Goal: Task Accomplishment & Management: Manage account settings

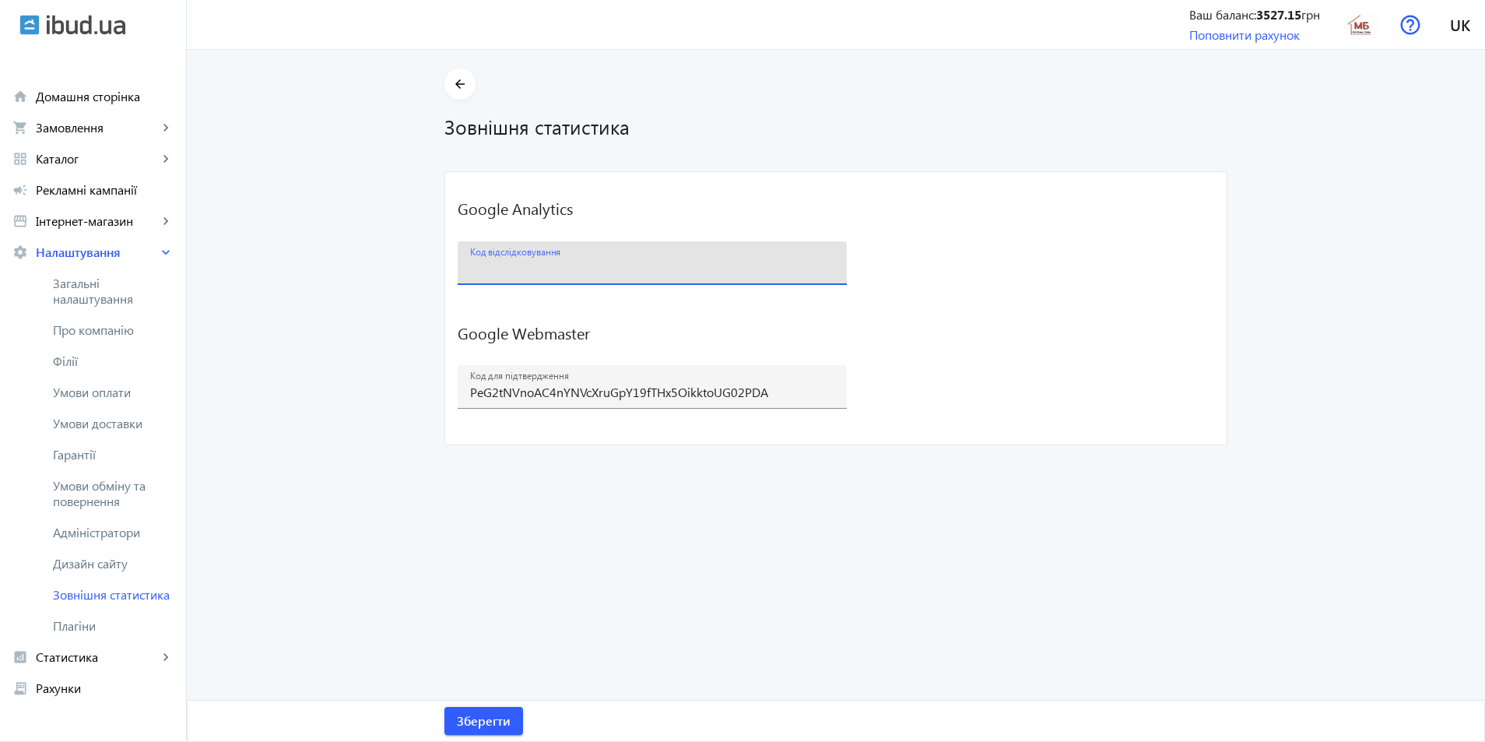
paste input "G-Y978K2SEP3"
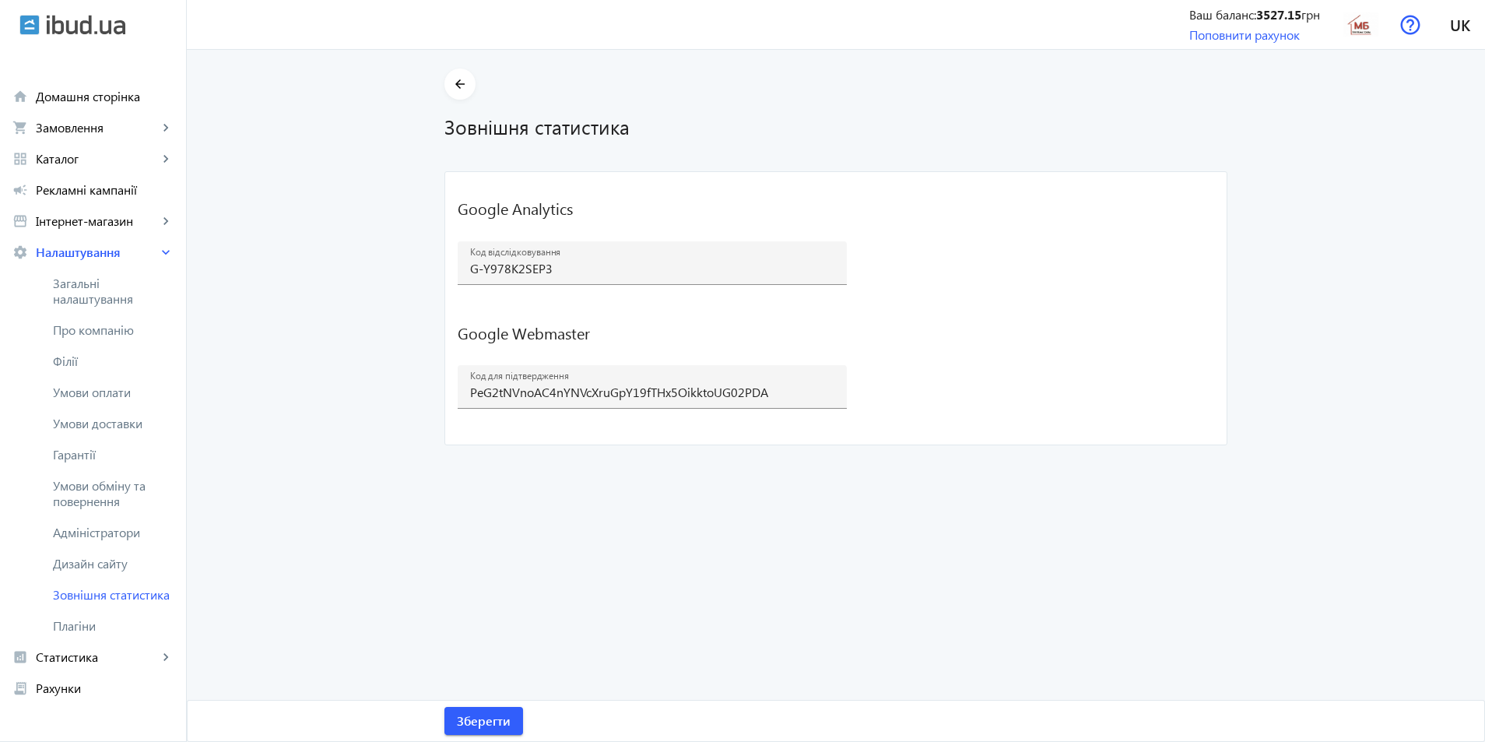
click at [1053, 439] on mat-card "Google Analytics Код відслідковування G-Y978K2SEP3 Зберегти Google Webmaster Ко…" at bounding box center [836, 308] width 783 height 274
click at [509, 729] on span at bounding box center [484, 720] width 79 height 37
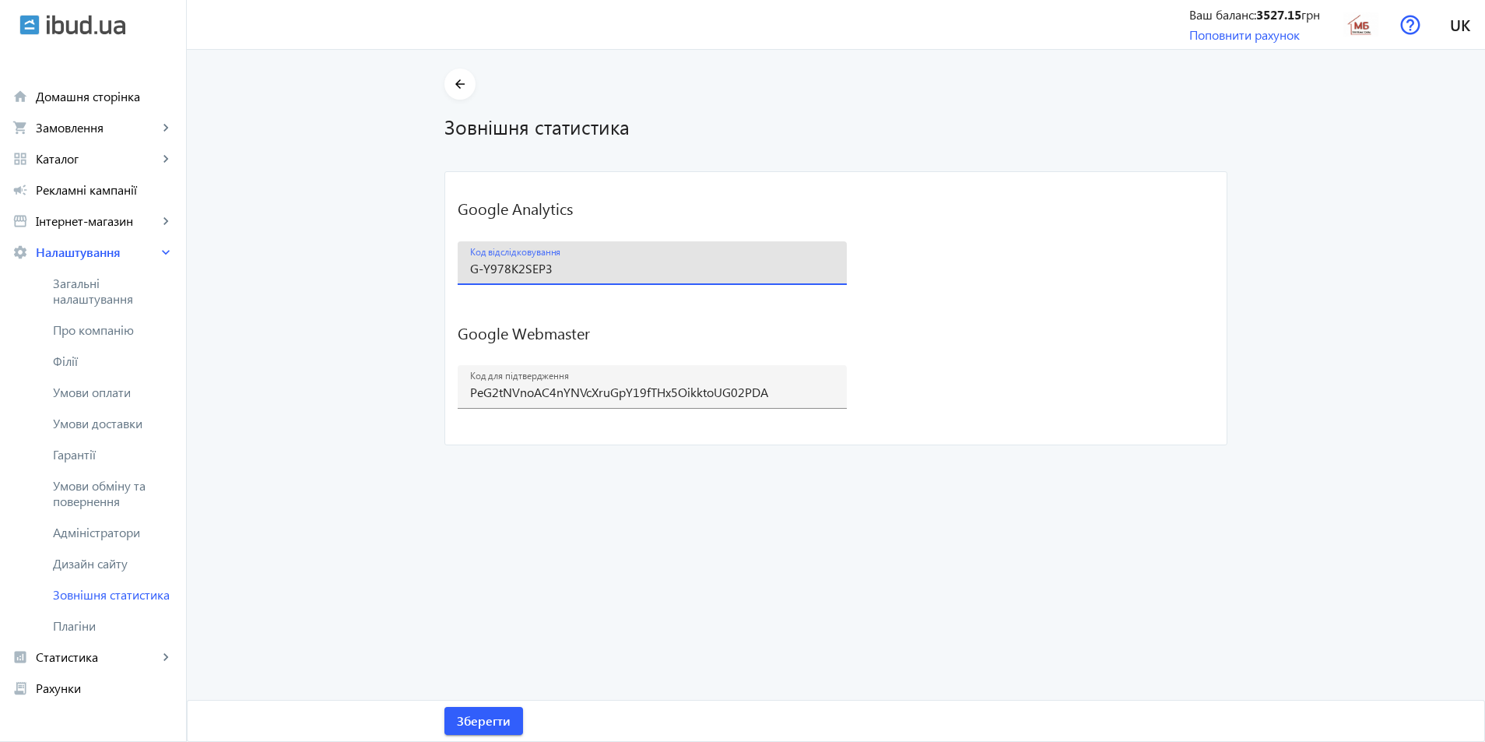
drag, startPoint x: 547, startPoint y: 267, endPoint x: 495, endPoint y: 268, distance: 51.4
click at [450, 263] on mat-card "Google Analytics Код відслідковування G-Y978K2SEP3 Зберегти Google Webmaster Ко…" at bounding box center [836, 308] width 783 height 274
click at [473, 718] on span "Зберегти" at bounding box center [484, 720] width 54 height 17
paste input "AW-16475918441"
click at [631, 278] on div "Код відслідковування AW-16475918441" at bounding box center [652, 263] width 364 height 44
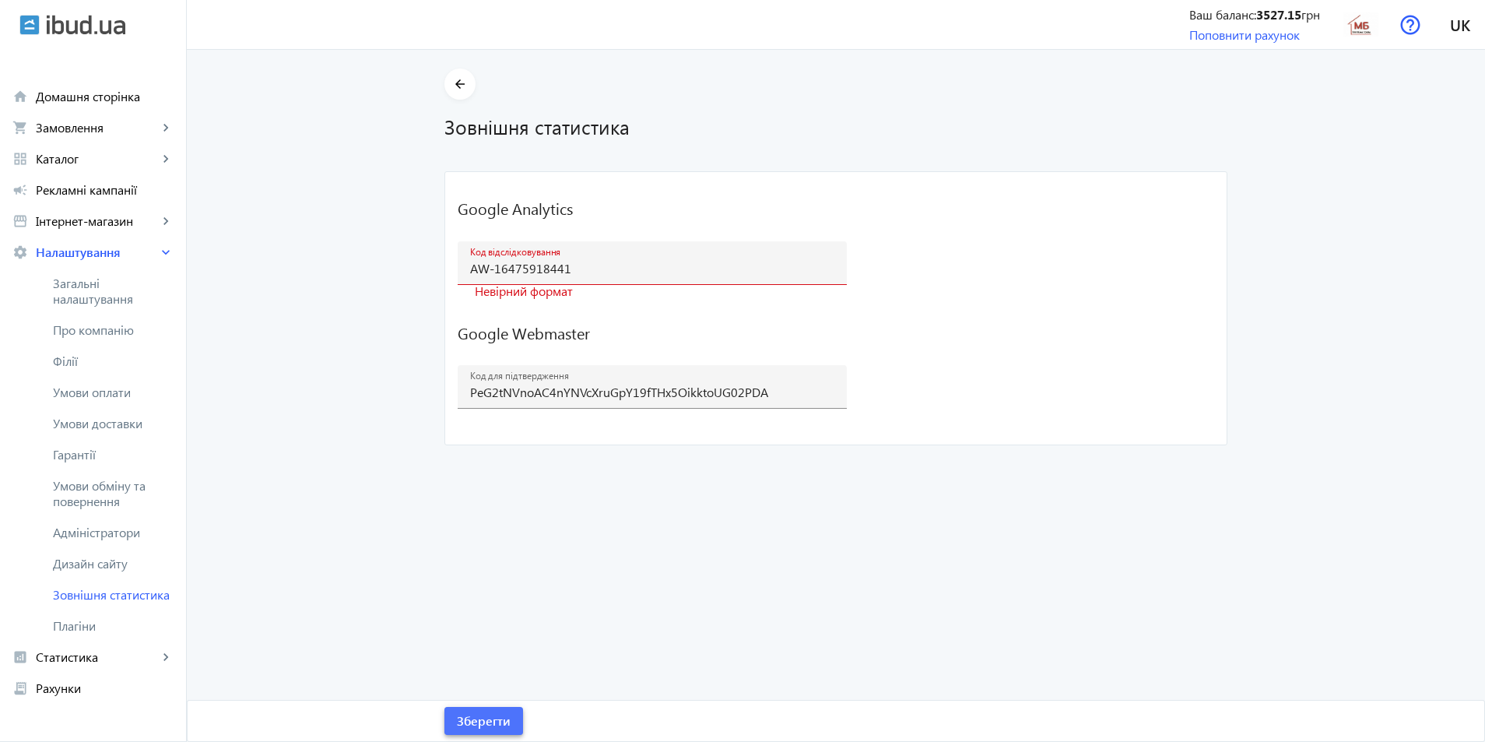
click at [495, 726] on span "Зберегти" at bounding box center [484, 720] width 54 height 17
click at [491, 272] on input "AW-16475918441" at bounding box center [652, 268] width 364 height 16
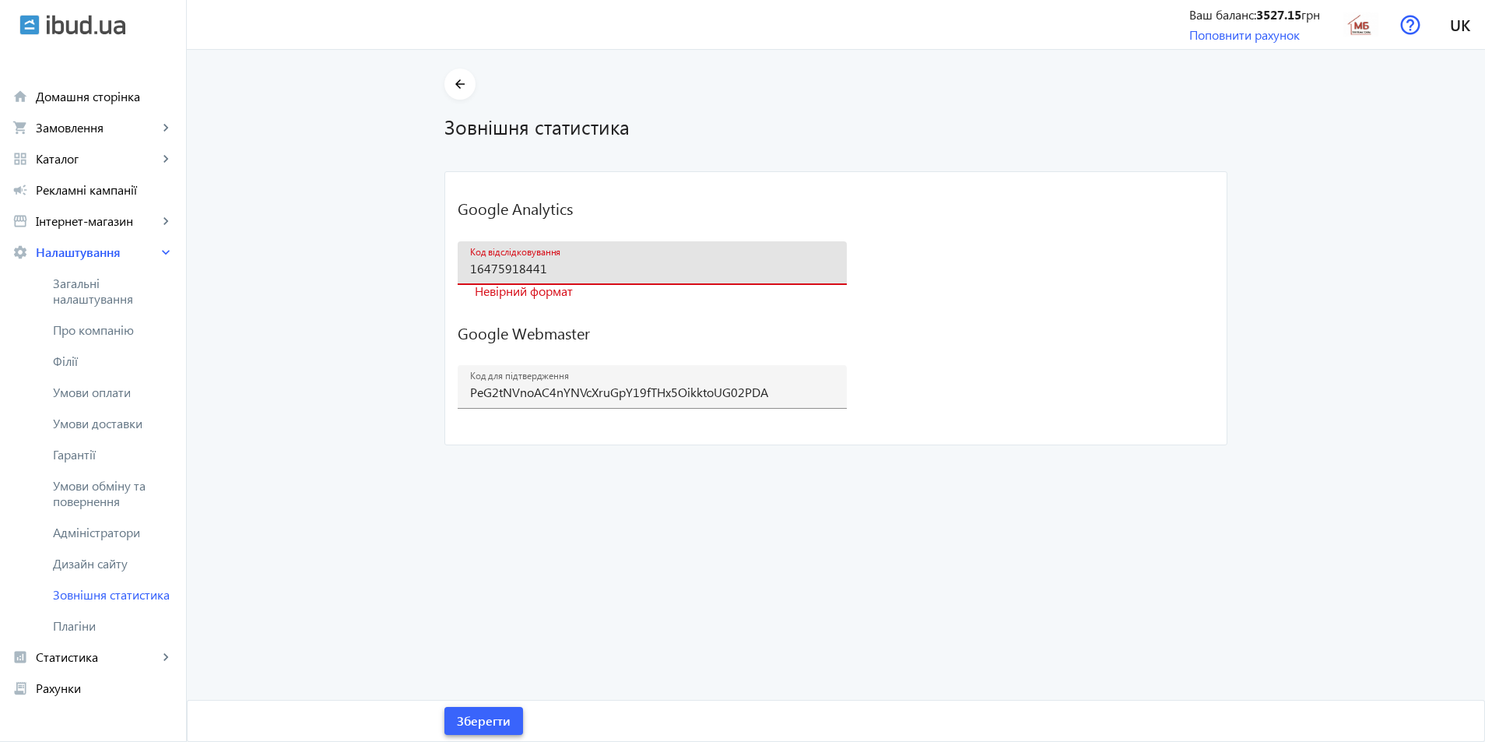
type input "16475918441"
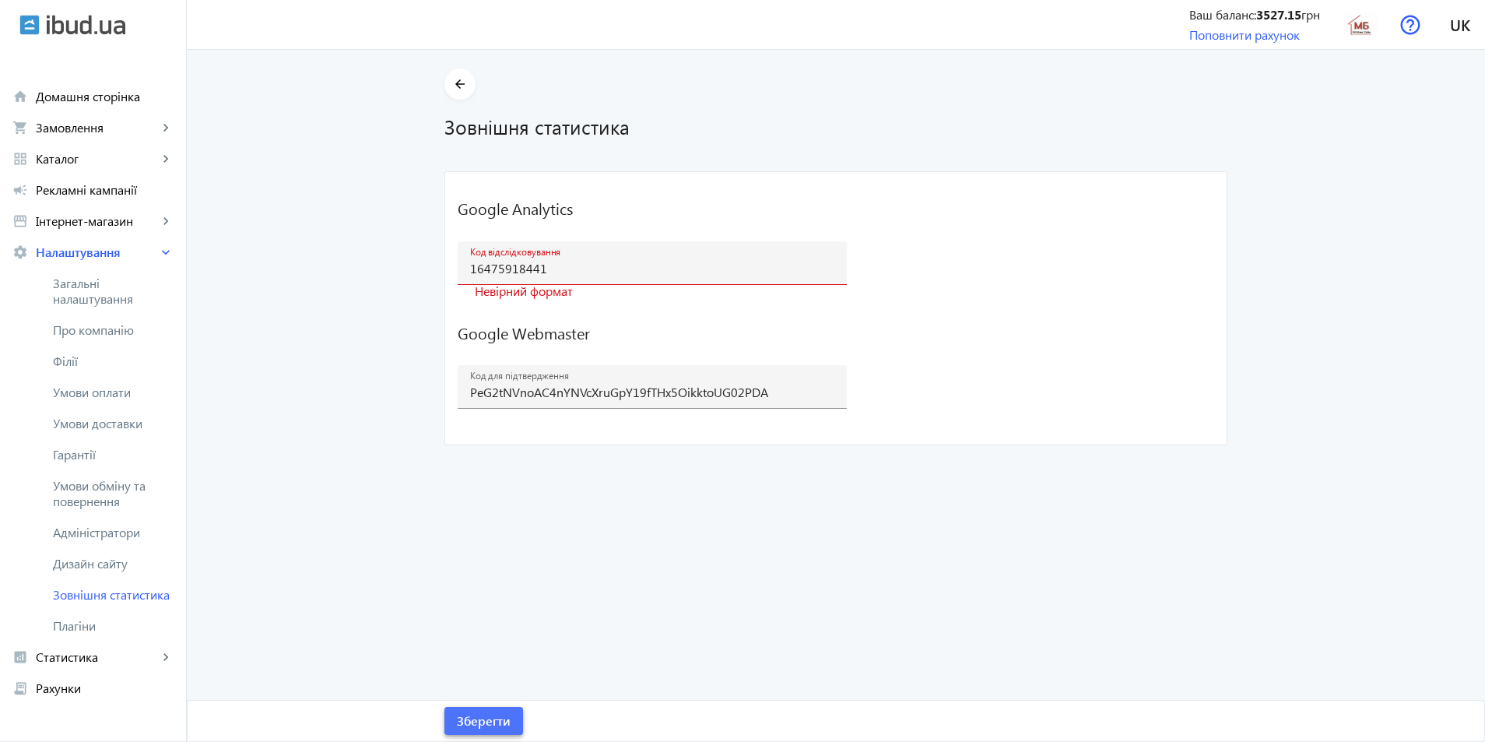
click at [490, 719] on span "Зберегти" at bounding box center [484, 720] width 54 height 17
click at [470, 270] on input "16475918441" at bounding box center [652, 268] width 364 height 16
click at [458, 86] on mat-icon "arrow_back" at bounding box center [460, 84] width 19 height 19
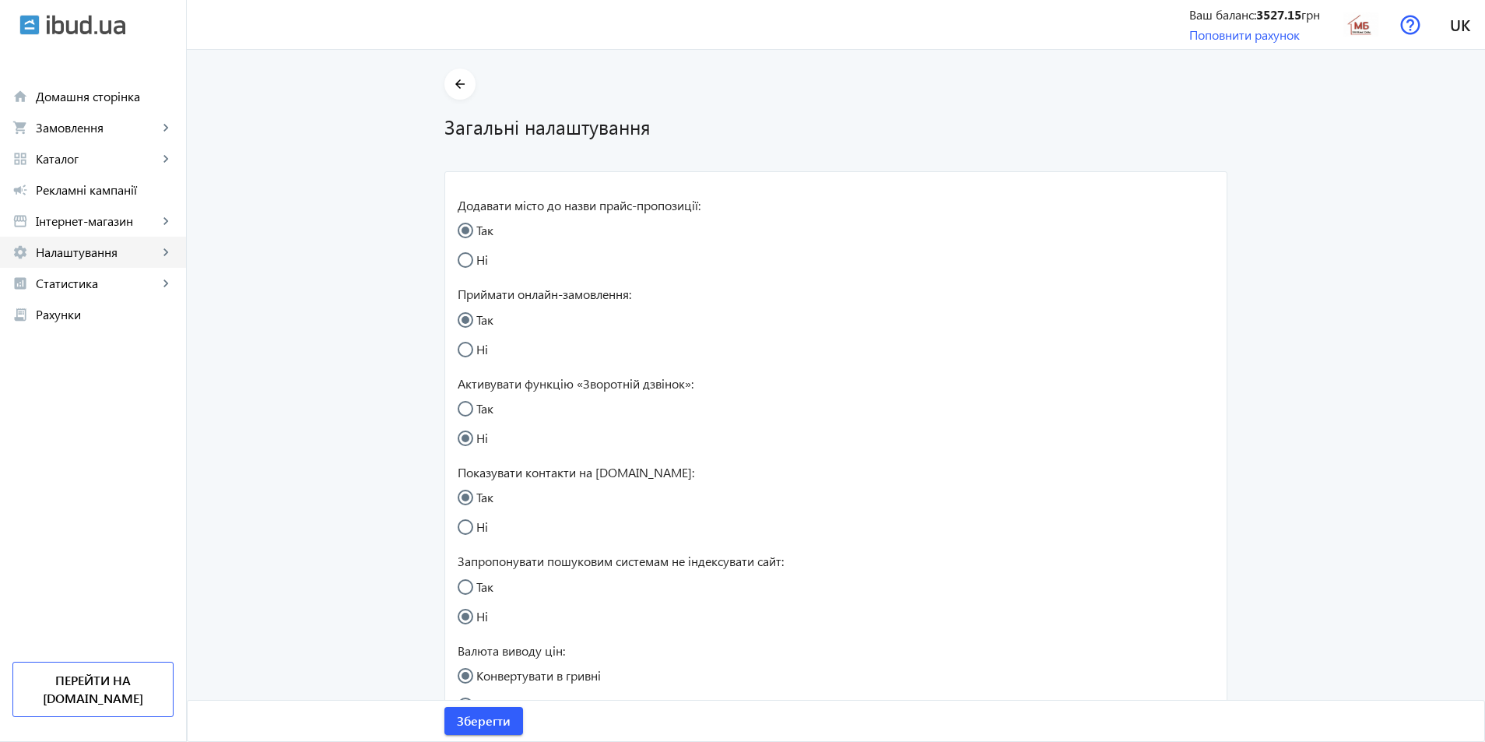
click at [86, 256] on span "Налаштування" at bounding box center [97, 252] width 122 height 16
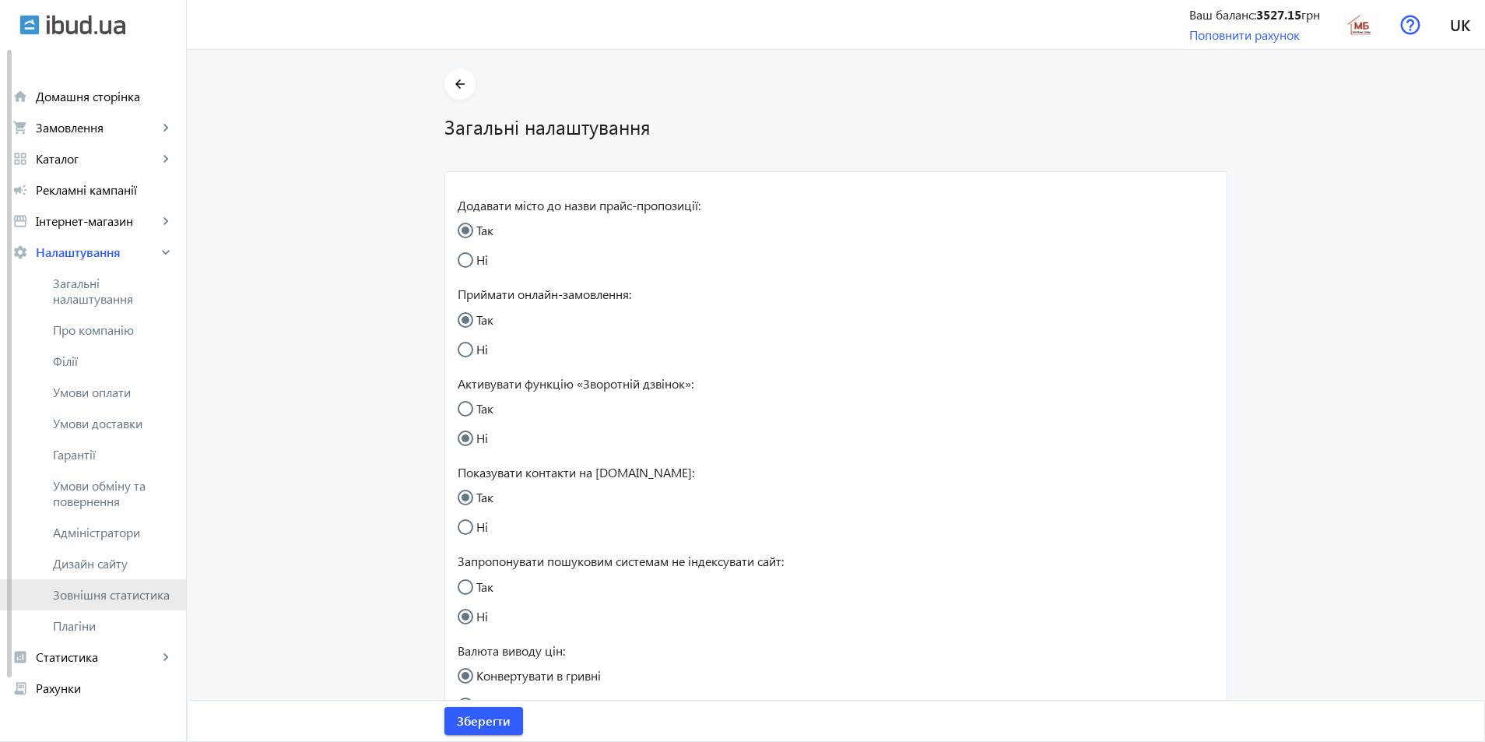
click at [104, 592] on span "Зовнішня статистика" at bounding box center [113, 595] width 121 height 16
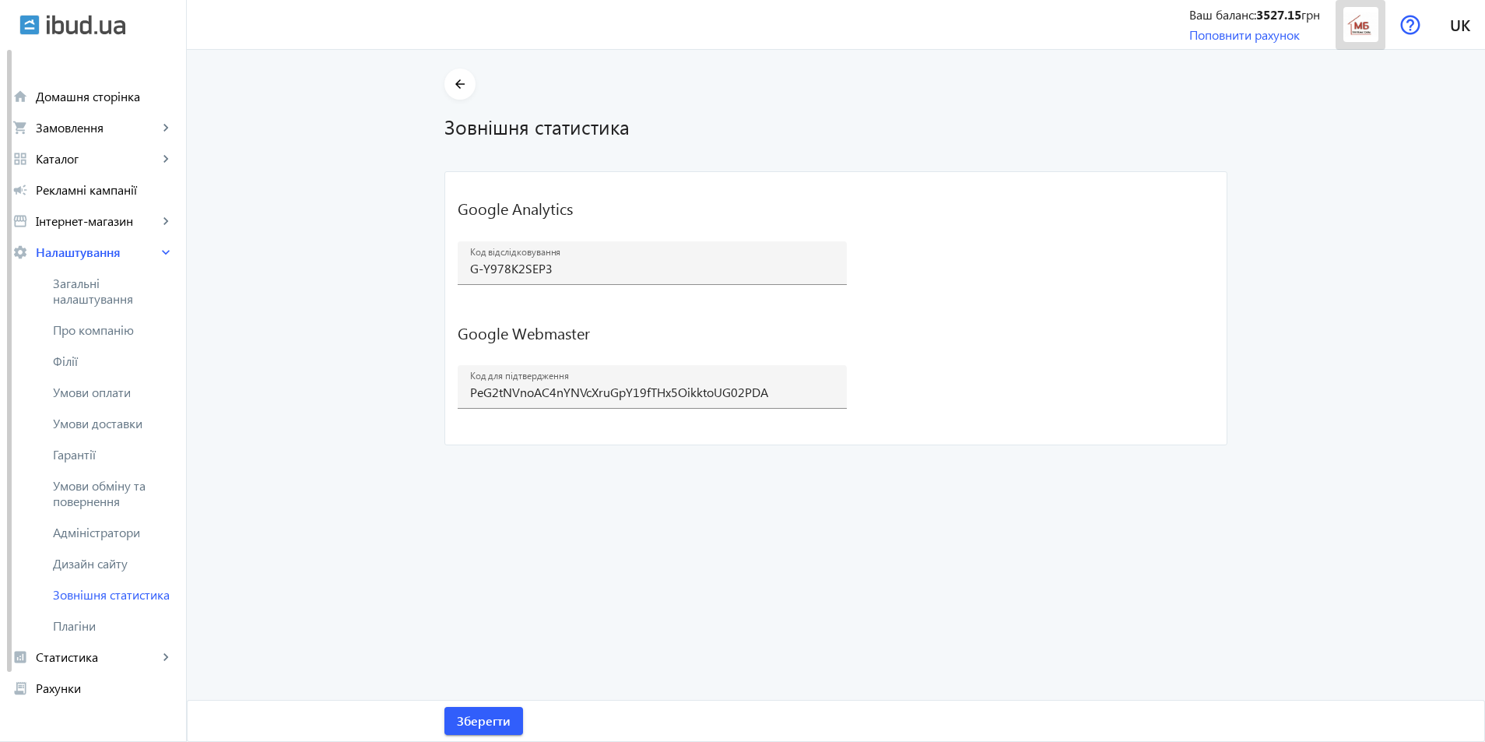
click at [1359, 28] on img at bounding box center [1361, 24] width 35 height 35
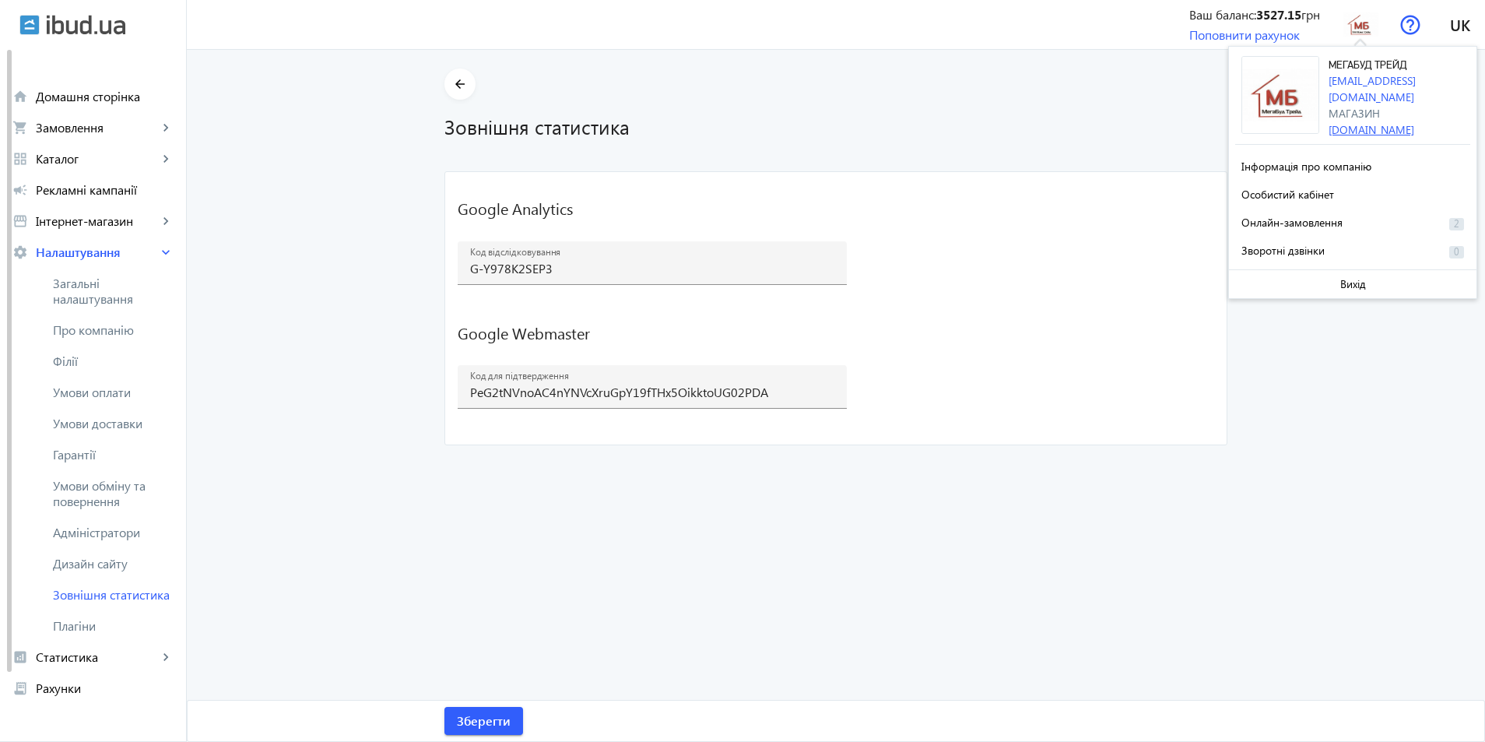
click at [1361, 122] on link "[DOMAIN_NAME]" at bounding box center [1372, 129] width 86 height 15
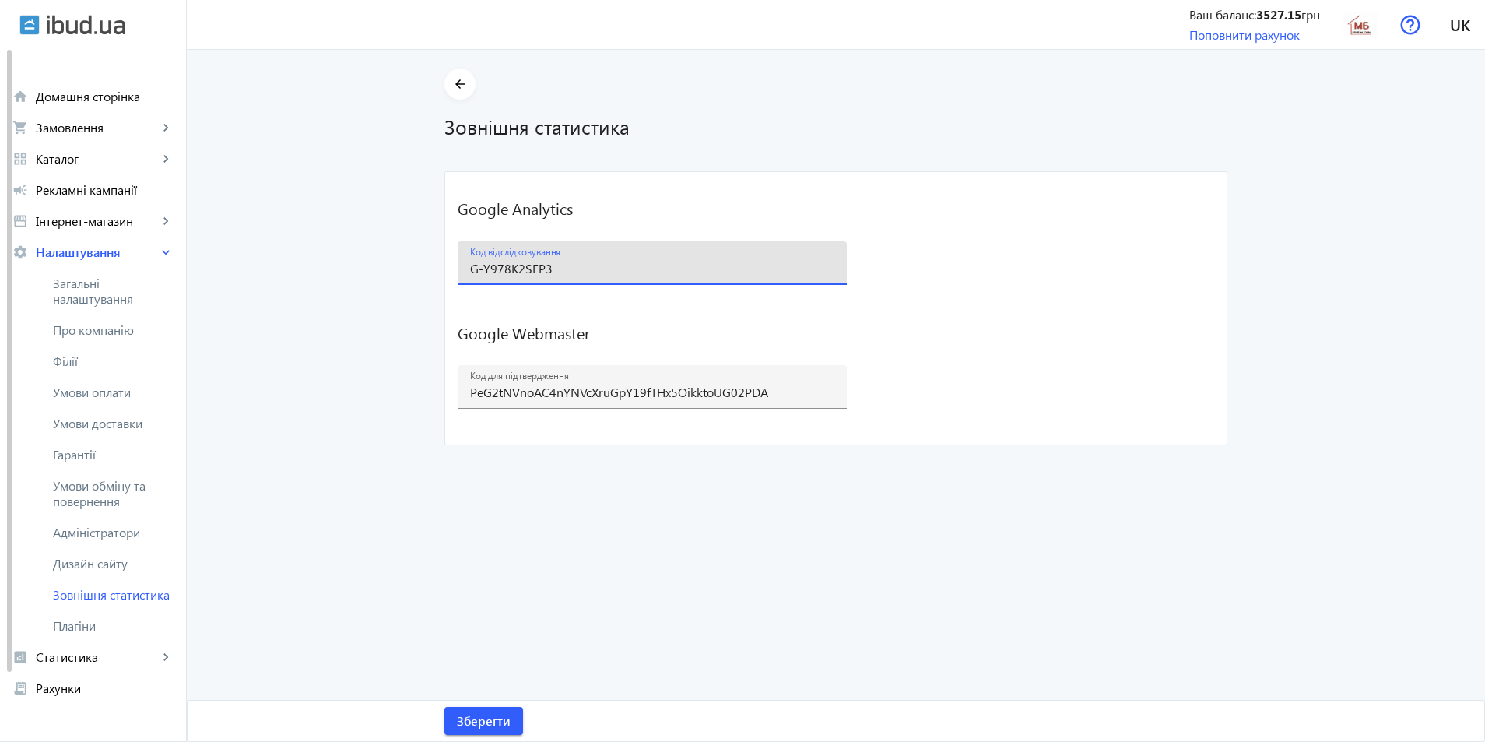
drag, startPoint x: 571, startPoint y: 276, endPoint x: 447, endPoint y: 276, distance: 123.8
click at [447, 276] on mat-card "Google Analytics Код відслідковування G-Y978K2SEP3 Зберегти Google Webmaster Ко…" at bounding box center [836, 308] width 783 height 274
paste input "RX6RYQQ1KX"
type input "G-RX6RYQQ1KX"
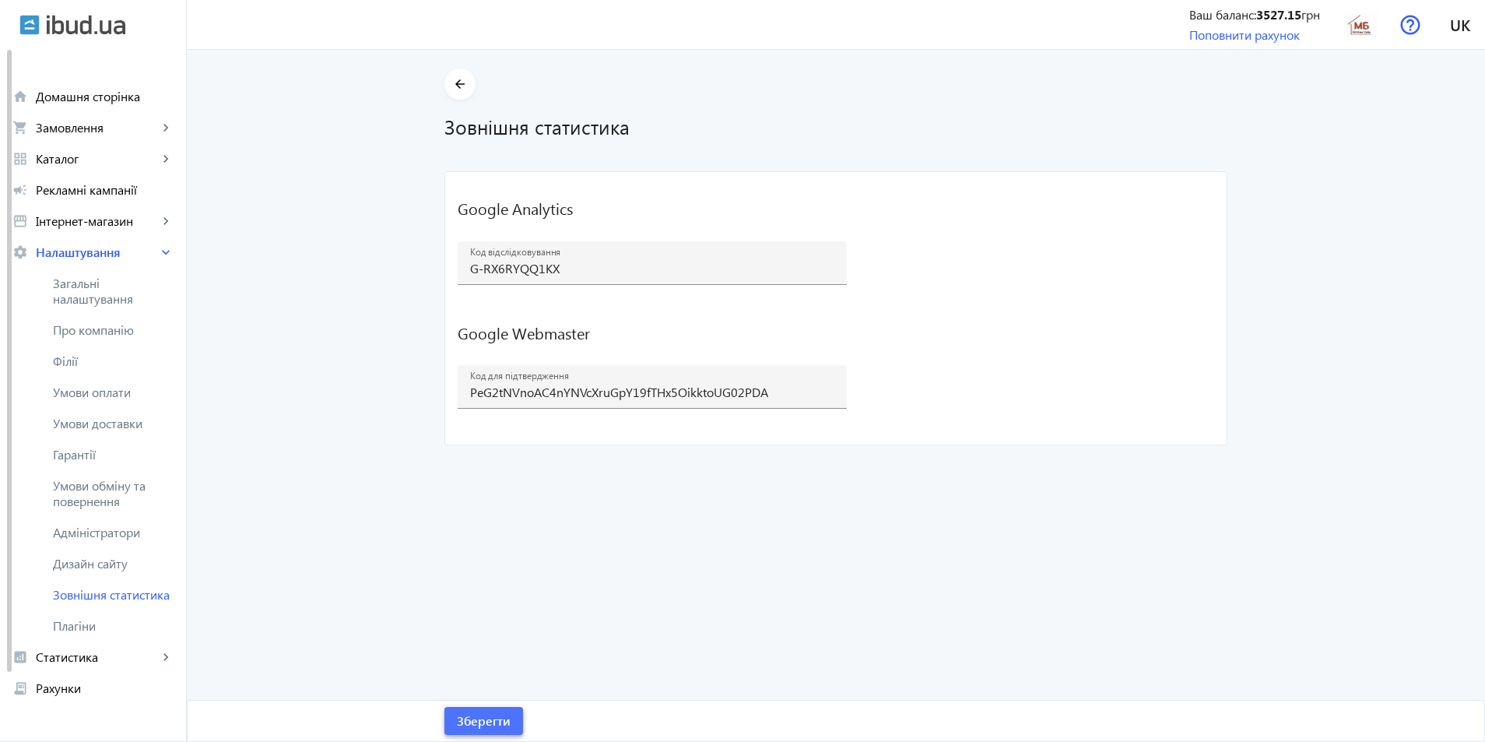
click at [472, 724] on span "Зберегти" at bounding box center [484, 720] width 54 height 17
click at [1361, 31] on img at bounding box center [1361, 24] width 35 height 35
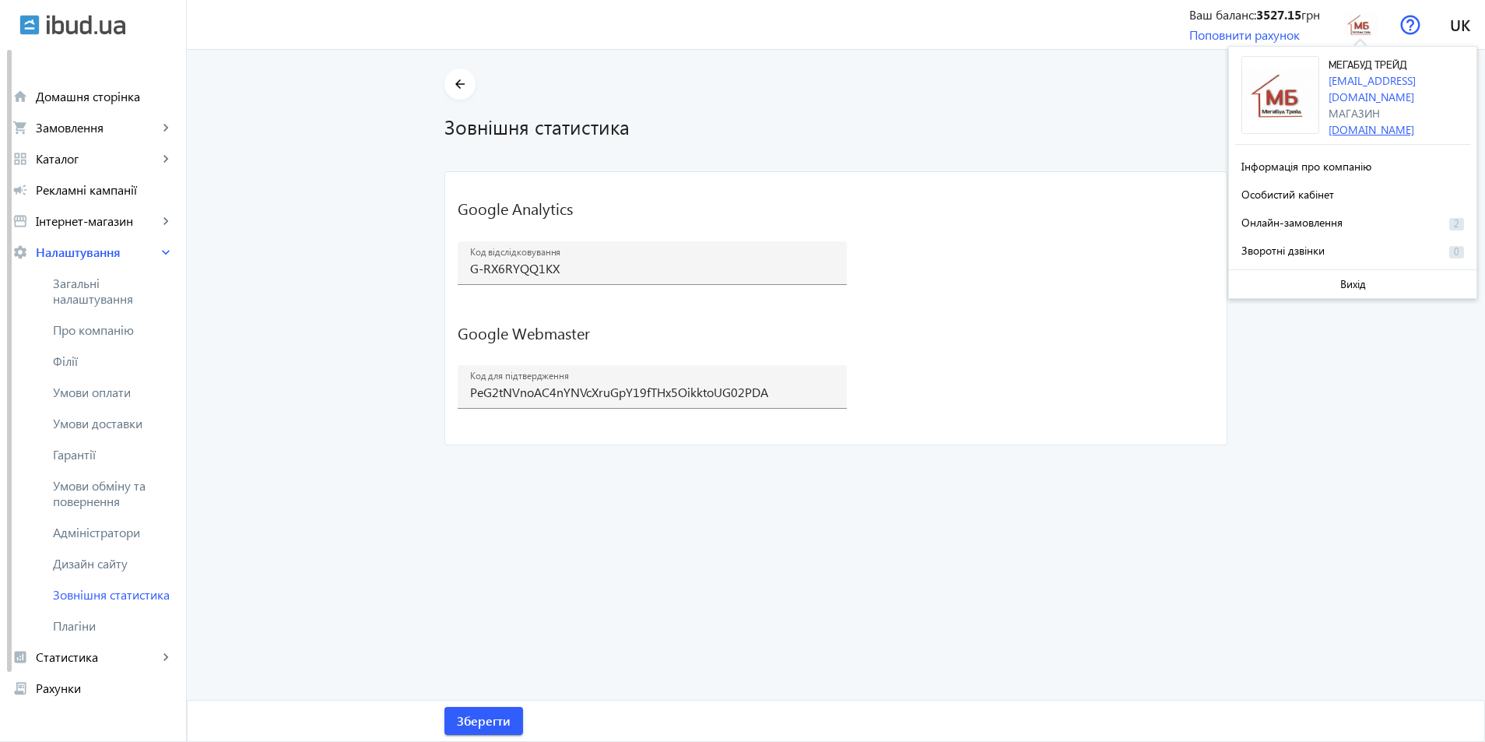
click at [1380, 122] on link "[DOMAIN_NAME]" at bounding box center [1372, 129] width 86 height 15
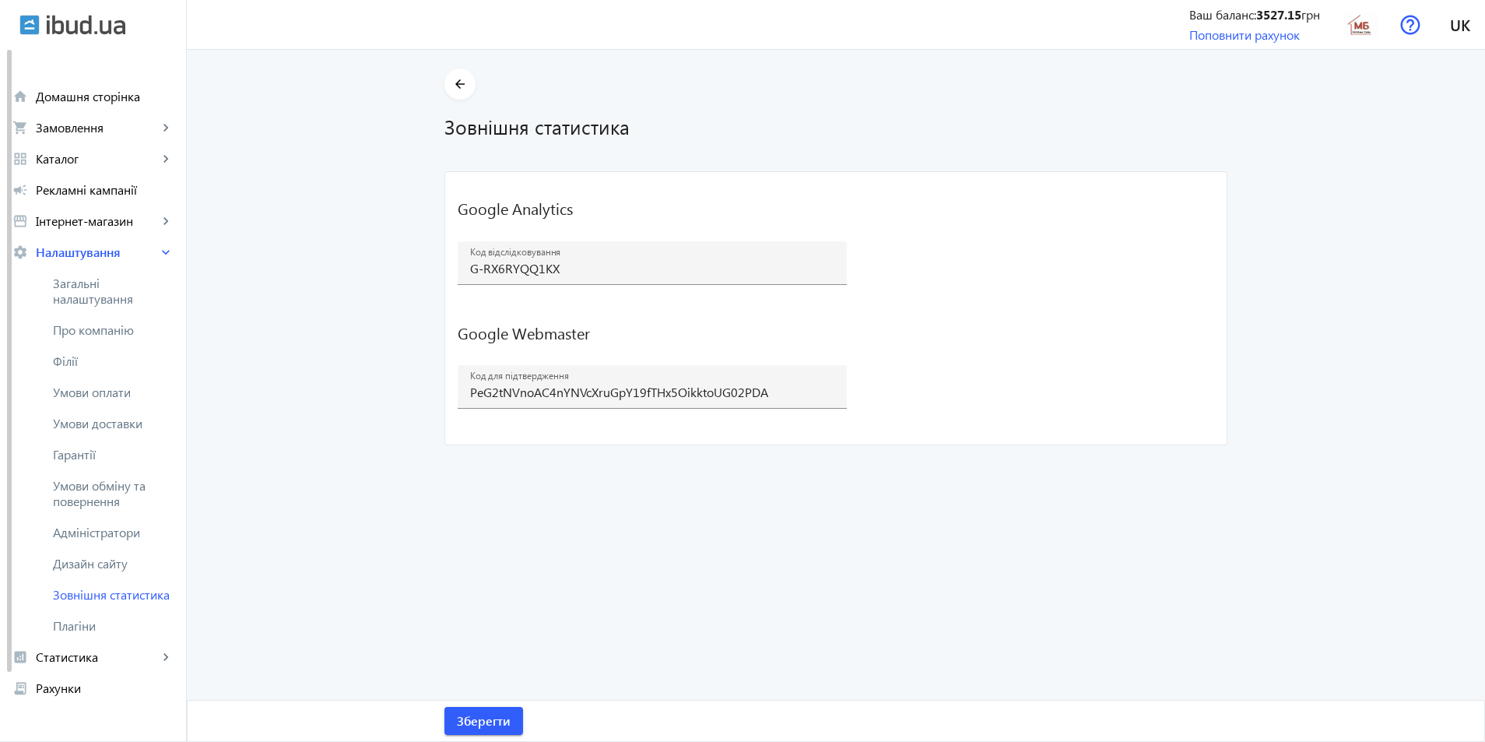
click at [51, 18] on img at bounding box center [86, 25] width 79 height 20
